Goal: Transaction & Acquisition: Purchase product/service

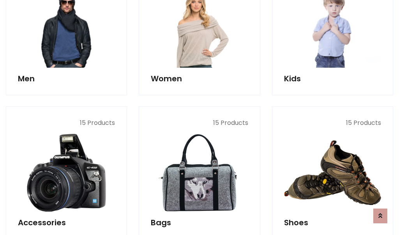
scroll to position [261, 0]
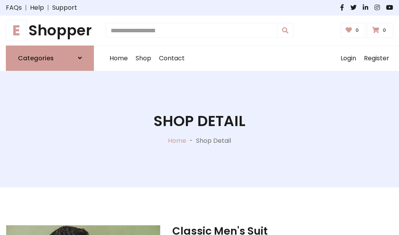
click at [50, 30] on h1 "E Shopper" at bounding box center [50, 31] width 88 height 18
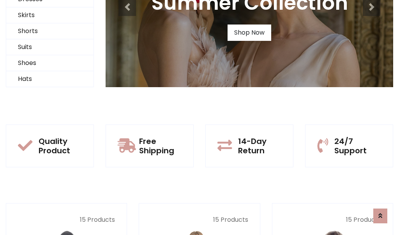
scroll to position [75, 0]
